Goal: Transaction & Acquisition: Purchase product/service

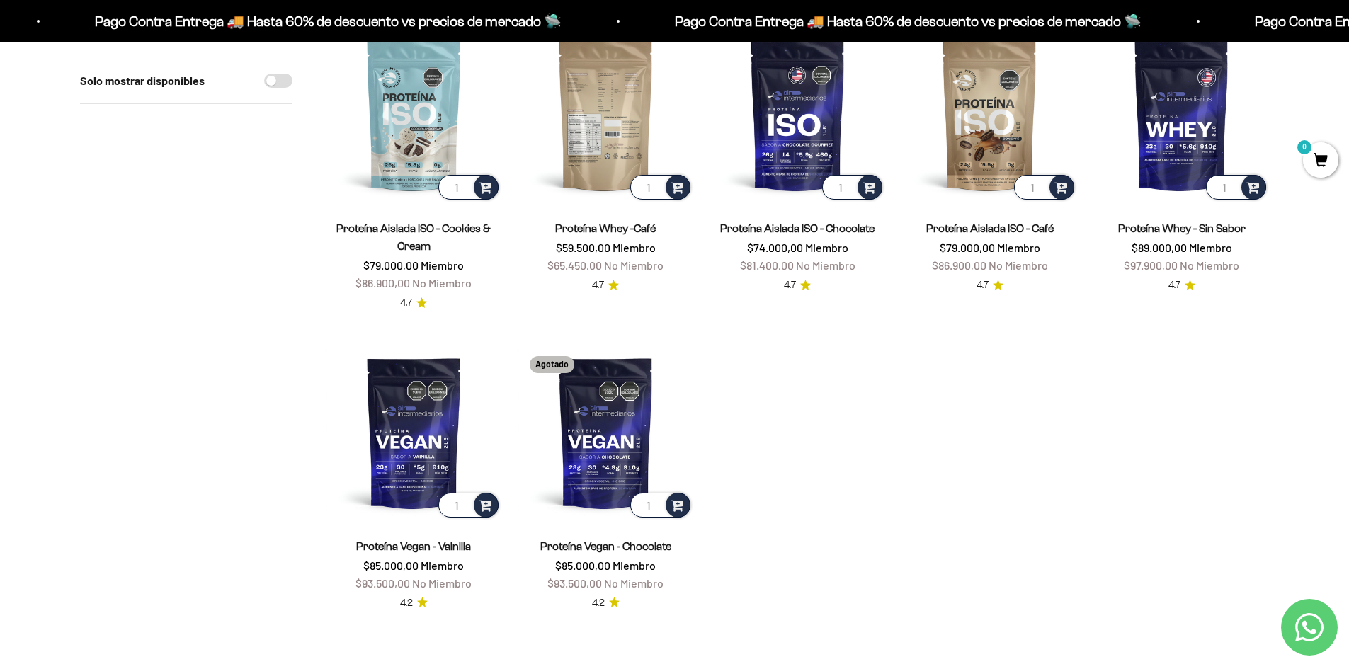
scroll to position [354, 0]
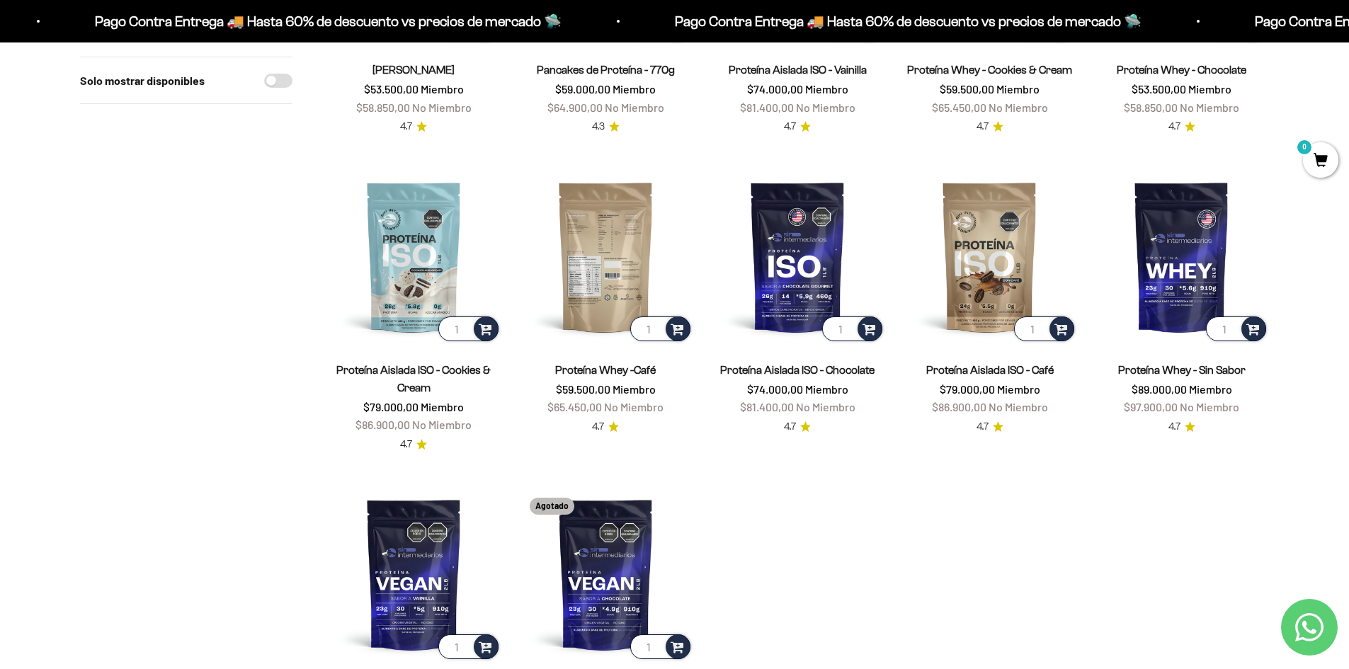
click at [622, 275] on img at bounding box center [605, 256] width 175 height 175
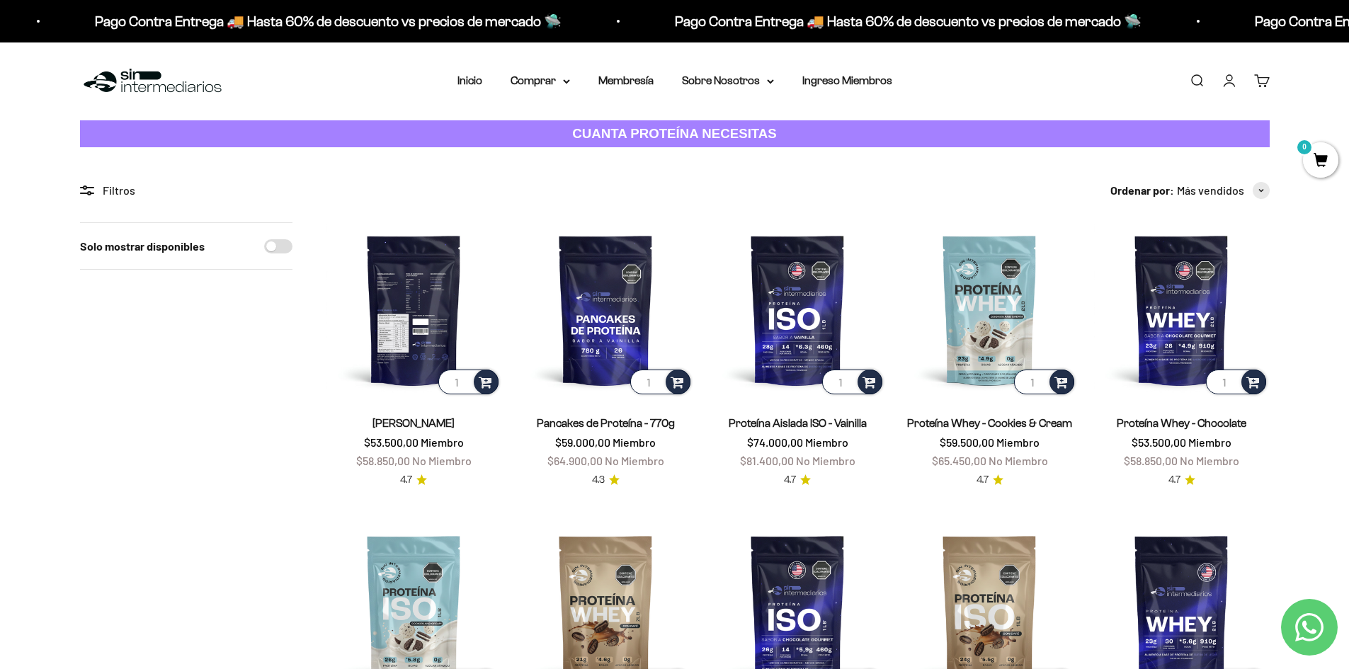
scroll to position [0, 0]
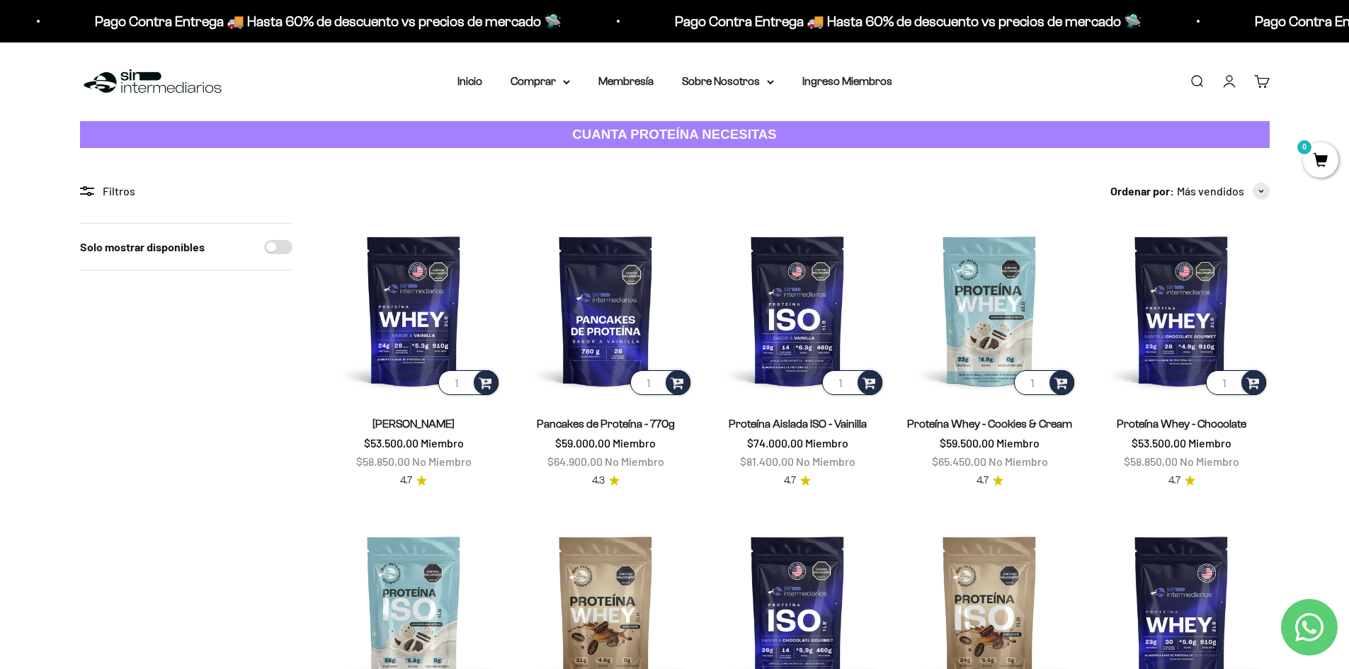
click at [88, 197] on div "Filtros" at bounding box center [186, 191] width 212 height 18
click at [259, 544] on div "Solo mostrar disponibles" at bounding box center [186, 664] width 212 height 883
click at [469, 81] on link "Inicio" at bounding box center [469, 81] width 25 height 12
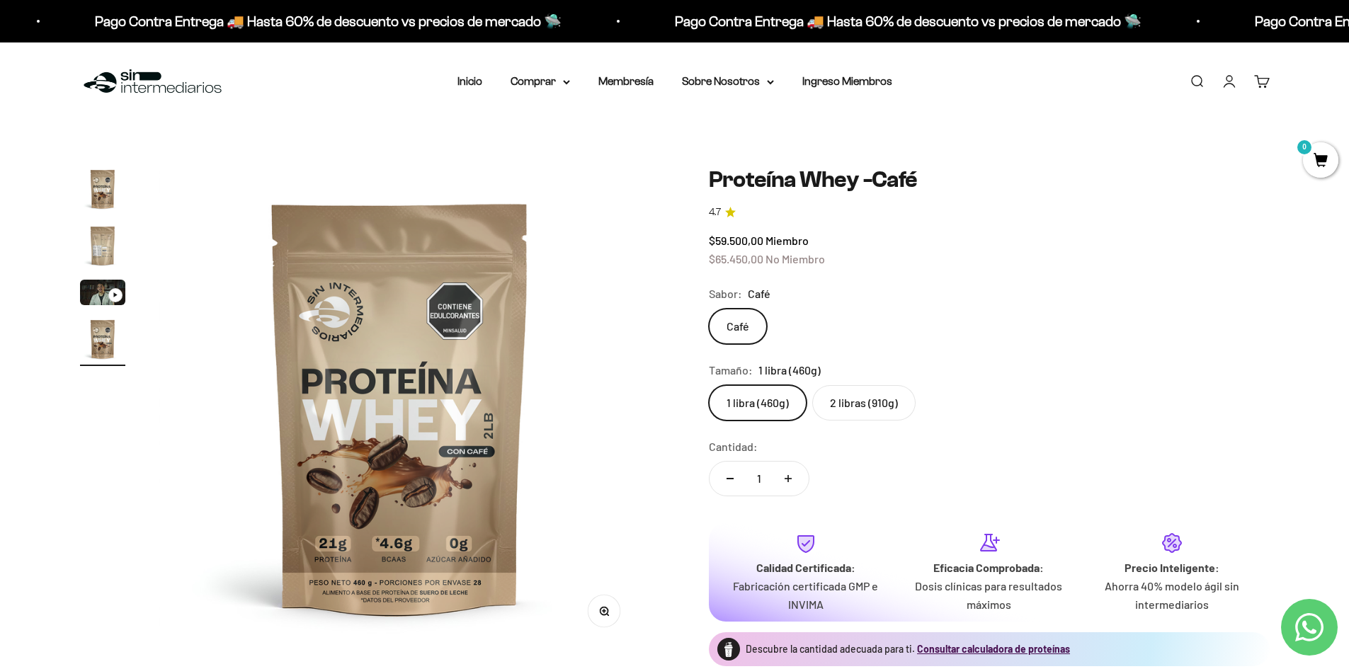
scroll to position [0, 1495]
